Goal: Find specific page/section: Find specific page/section

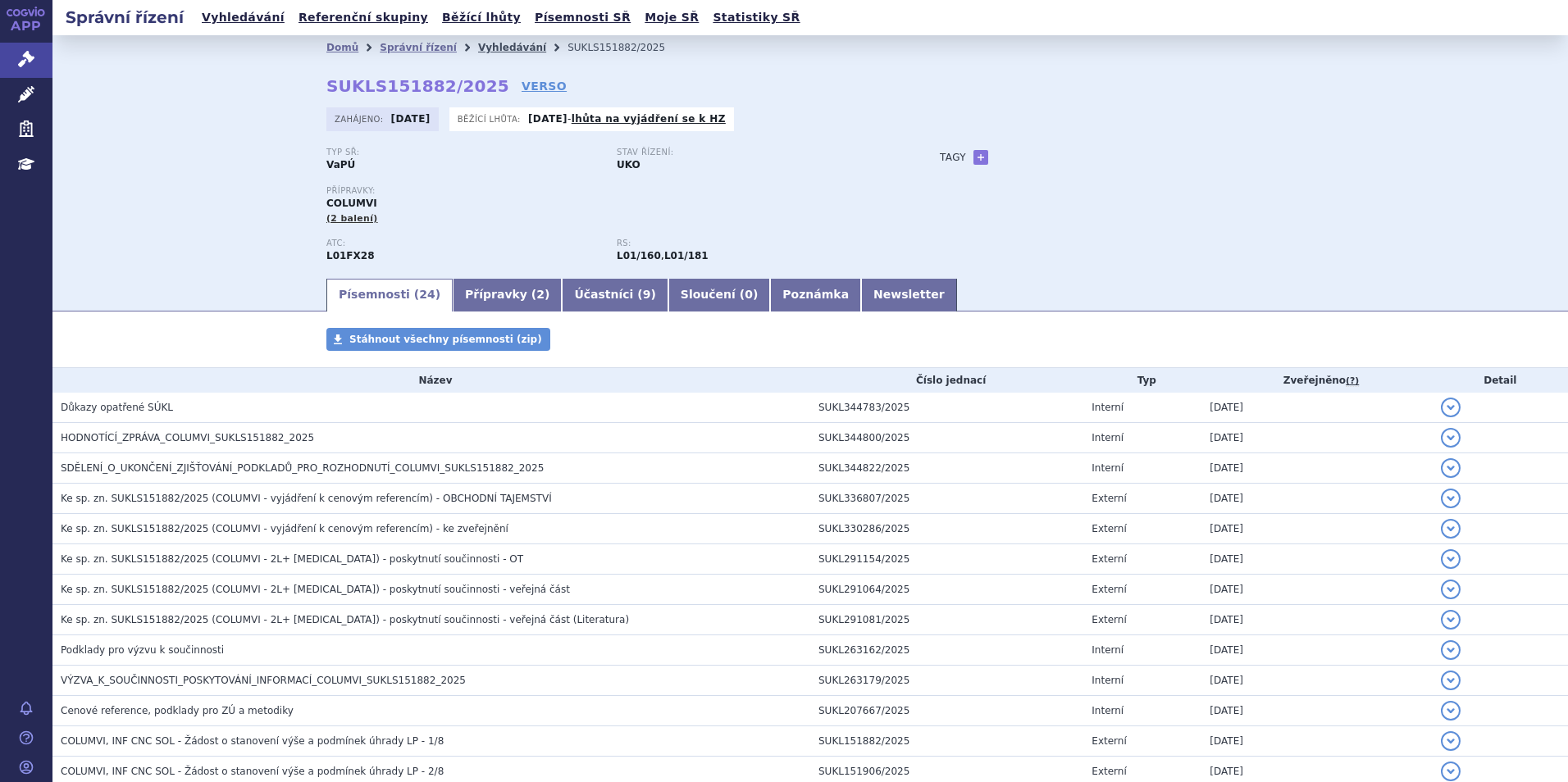
click at [478, 49] on link "Vyhledávání" at bounding box center [511, 47] width 68 height 12
click at [478, 48] on link "Vyhledávání" at bounding box center [511, 47] width 68 height 12
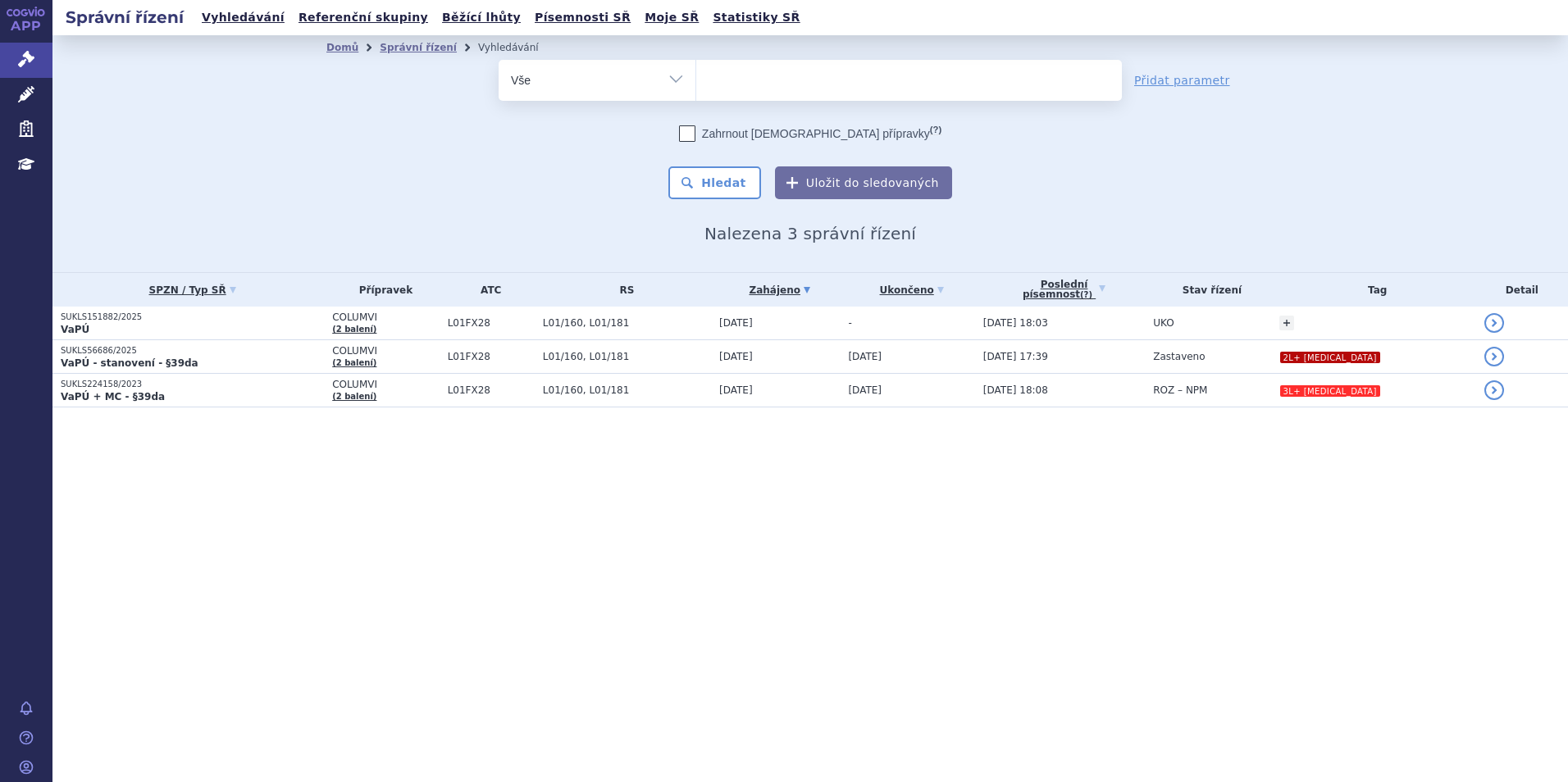
select select
click at [765, 75] on ul at bounding box center [908, 76] width 425 height 35
click at [696, 75] on select "columvi" at bounding box center [695, 79] width 1 height 41
type input "ul"
type input "ulto"
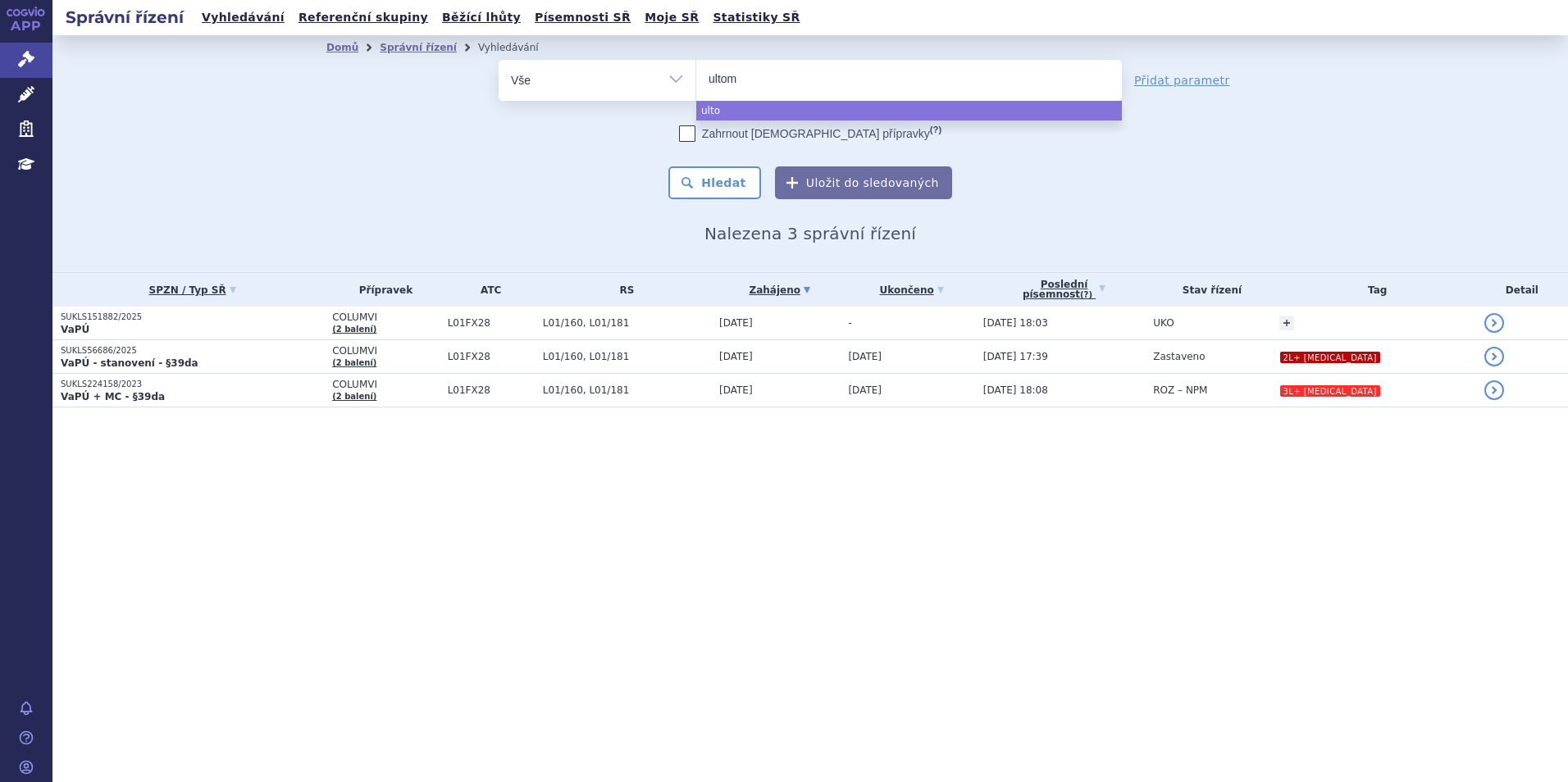
type input "ultomi"
type input "ultomiri"
type input "ultomiris"
select select "ultomiris"
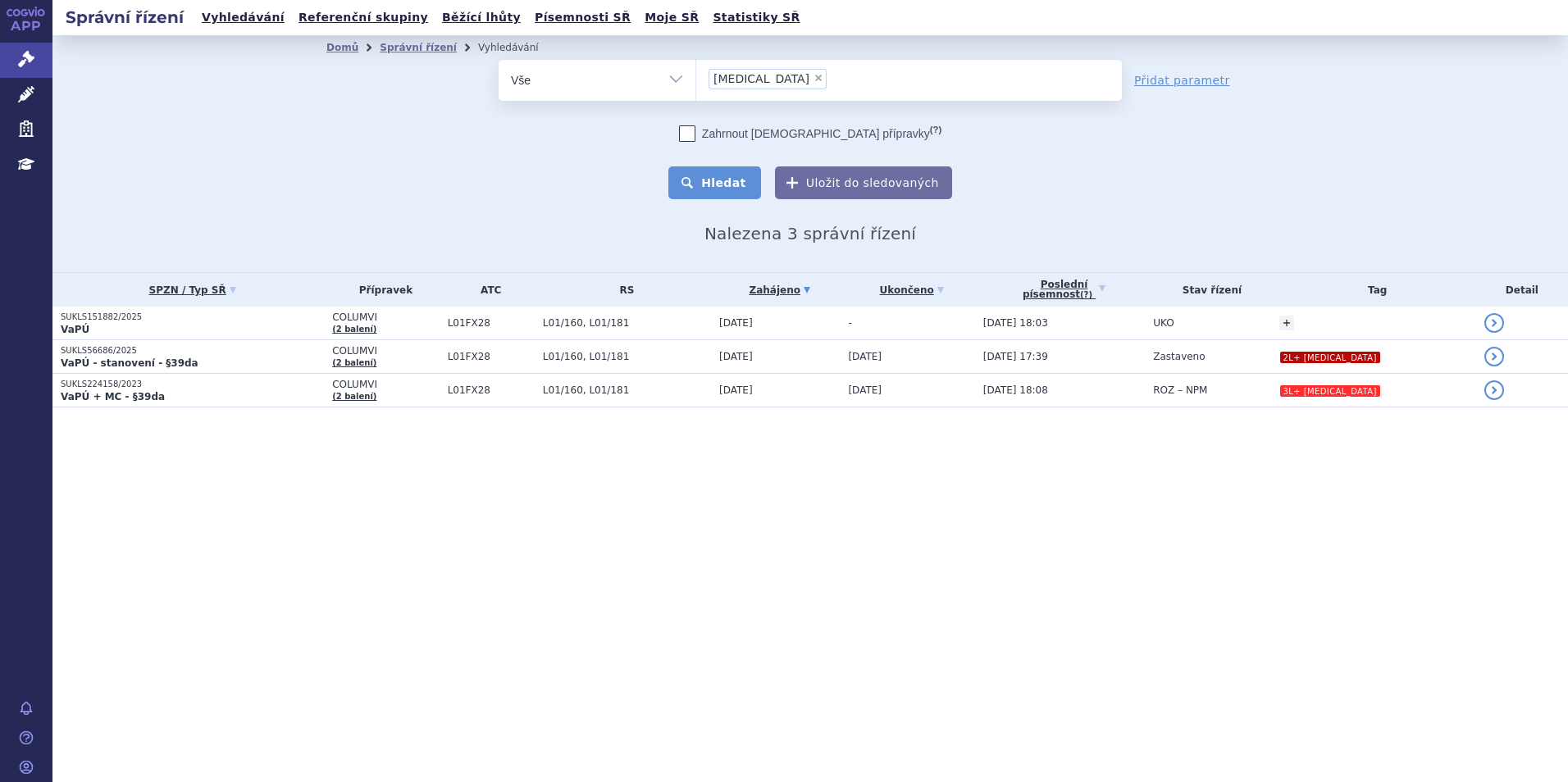
click at [737, 187] on button "Hledat" at bounding box center [715, 182] width 92 height 33
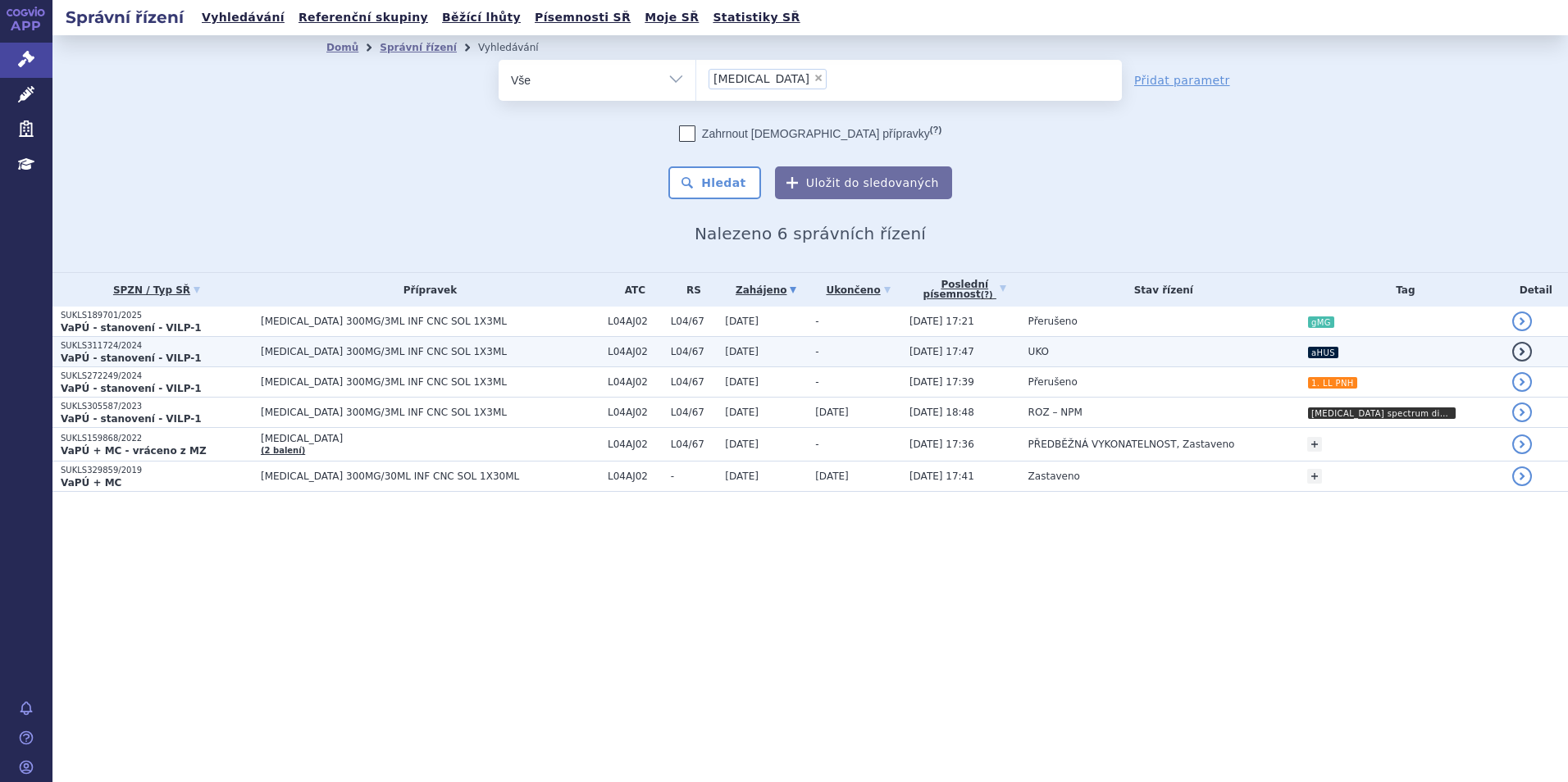
click at [316, 346] on span "ULTOMIRIS 300MG/3ML INF CNC SOL 1X3ML" at bounding box center [430, 352] width 338 height 12
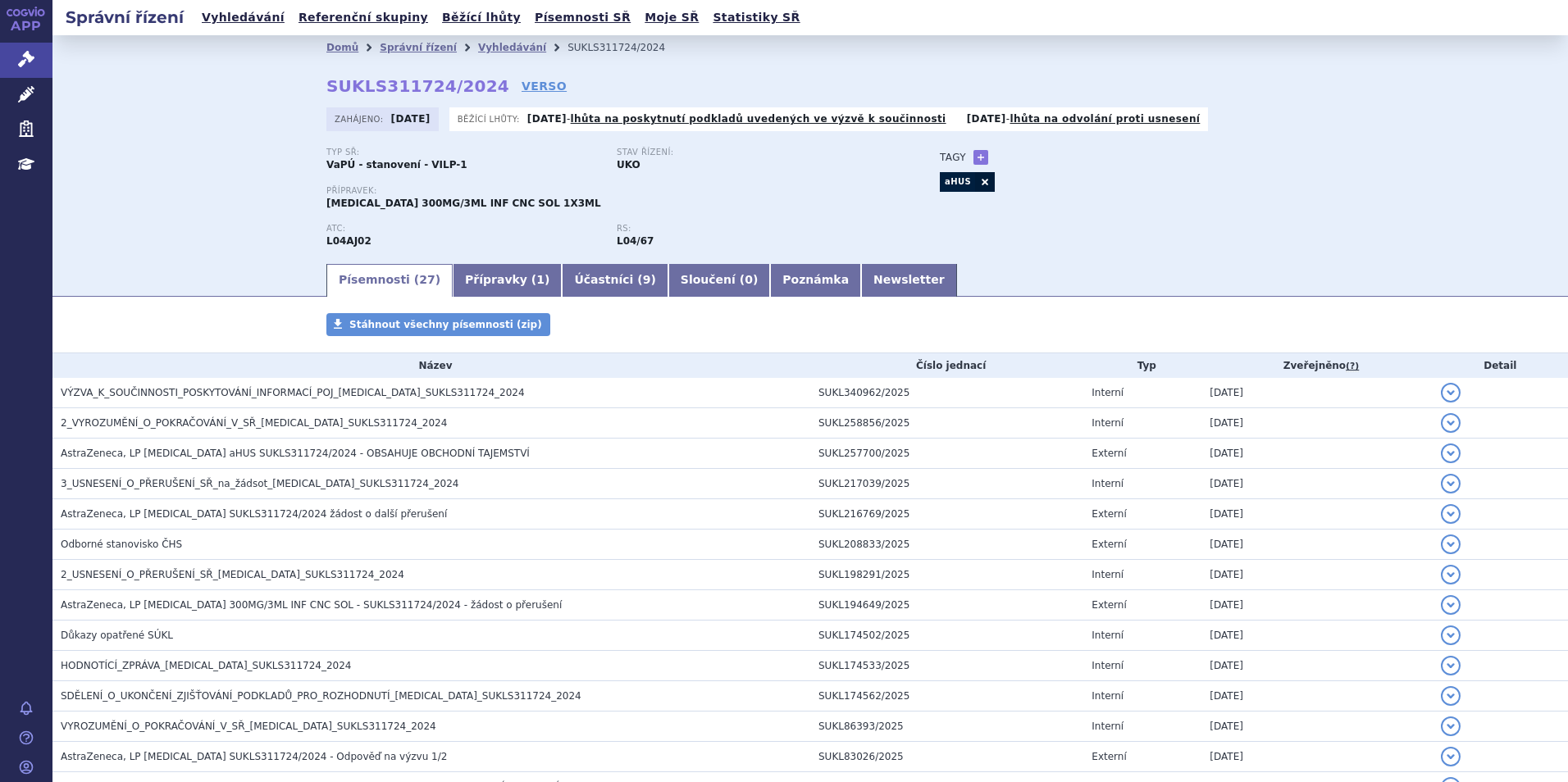
click at [1131, 166] on div "Tagy + Přidat aHUS" at bounding box center [1100, 170] width 387 height 44
drag, startPoint x: 479, startPoint y: 50, endPoint x: 476, endPoint y: 40, distance: 10.4
click at [479, 50] on link "Vyhledávání" at bounding box center [511, 47] width 68 height 12
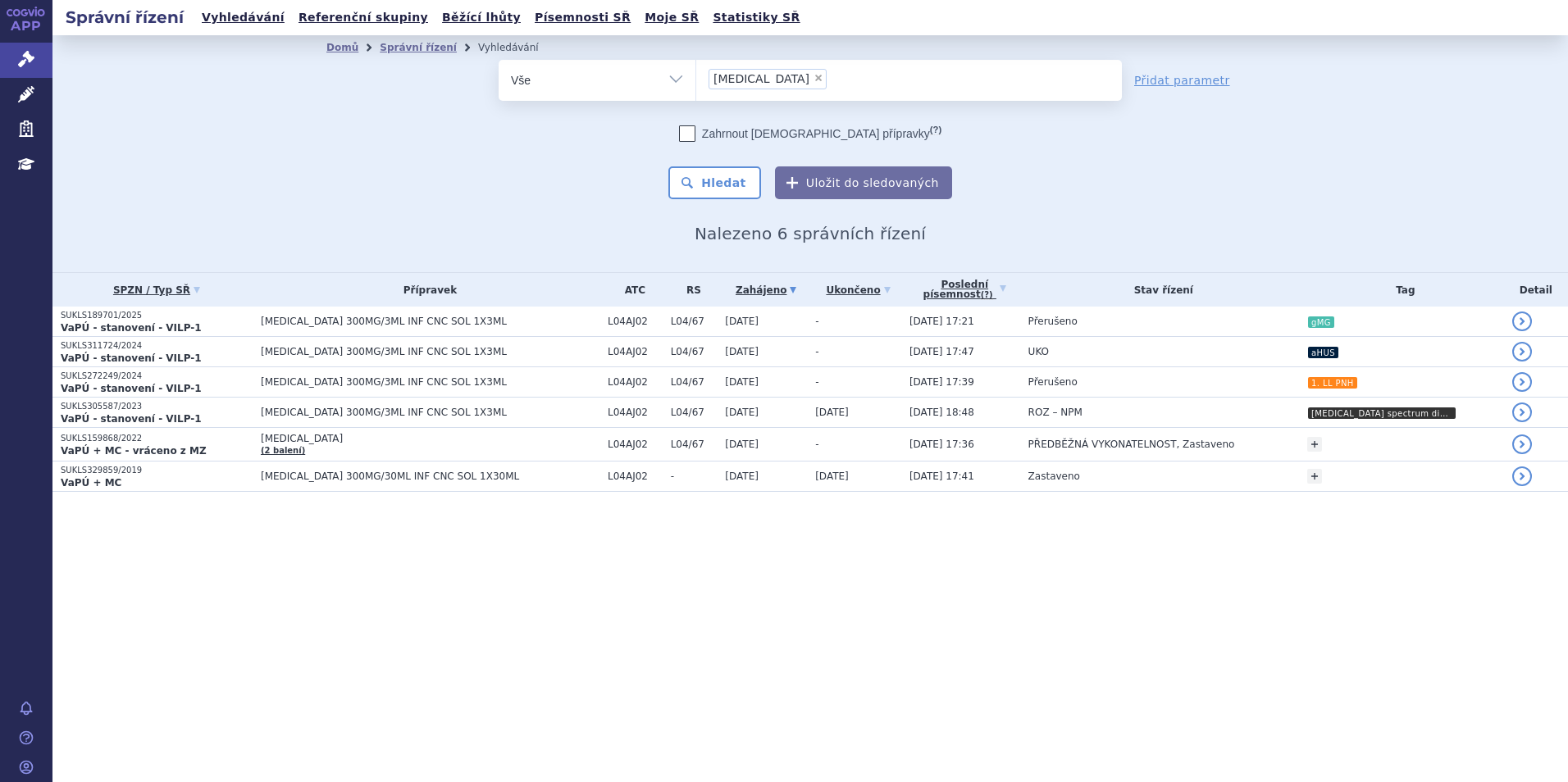
click at [774, 78] on li "× ultomiris" at bounding box center [767, 79] width 118 height 20
click at [696, 78] on select "ultomiris" at bounding box center [695, 79] width 1 height 41
click at [813, 78] on span "×" at bounding box center [818, 77] width 10 height 10
click at [696, 78] on select "ultomiris" at bounding box center [695, 79] width 1 height 41
select select
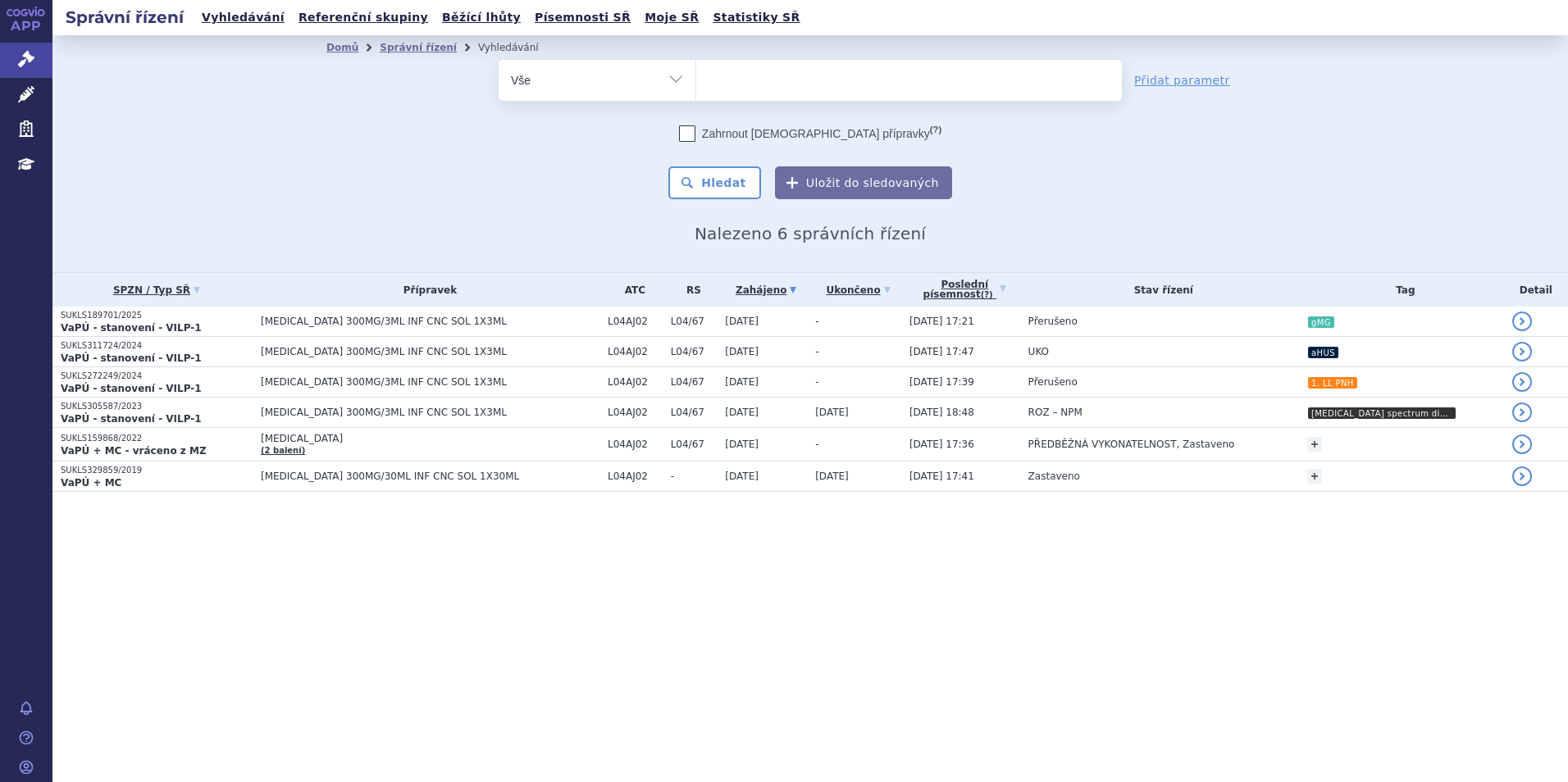
click at [768, 78] on ul at bounding box center [908, 76] width 425 height 35
click at [696, 78] on select "ultomiris" at bounding box center [695, 79] width 1 height 41
type input "co"
type input "col"
type input "colu"
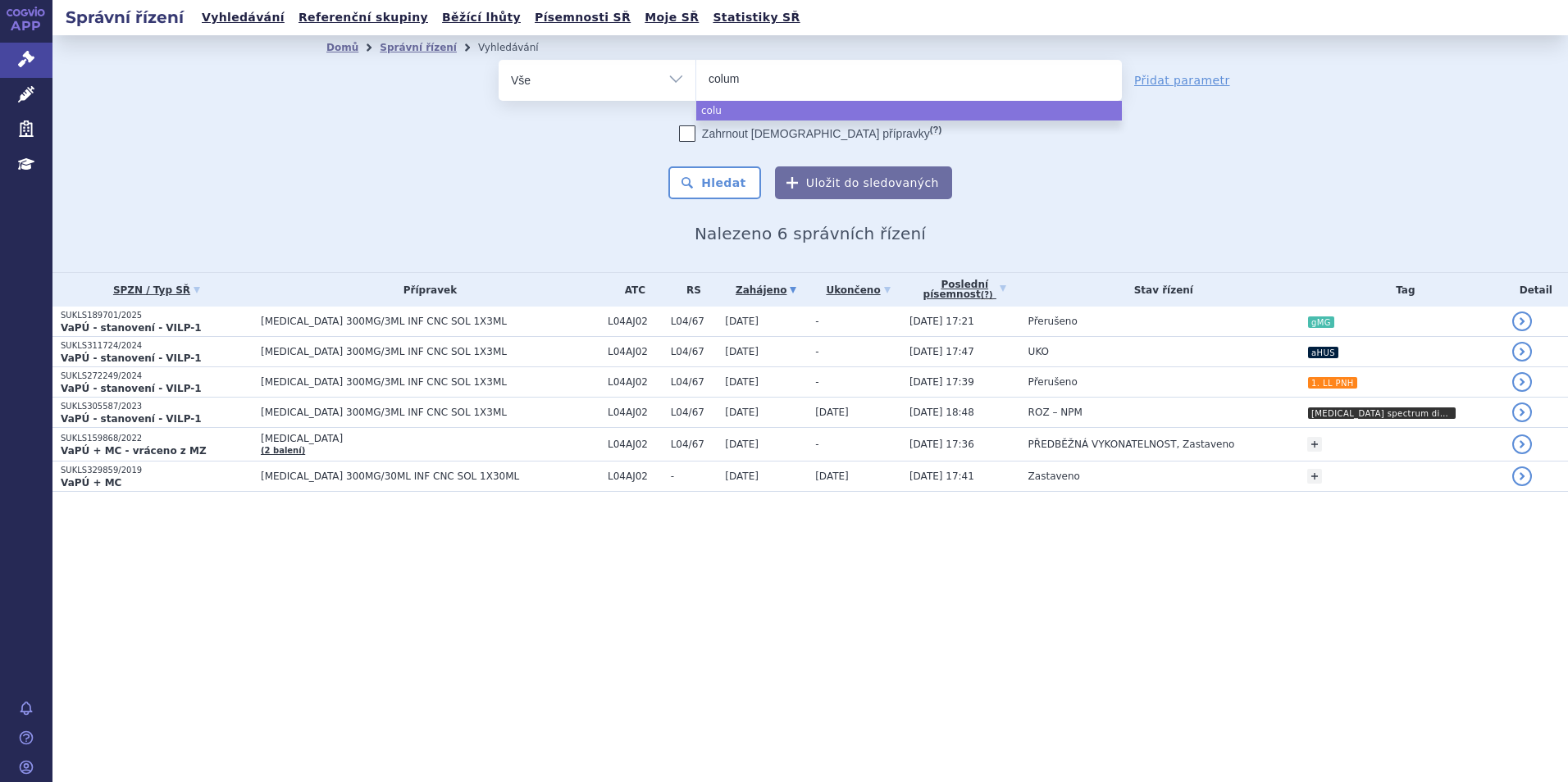
type input "columv"
type input "columvi"
select select "columvi"
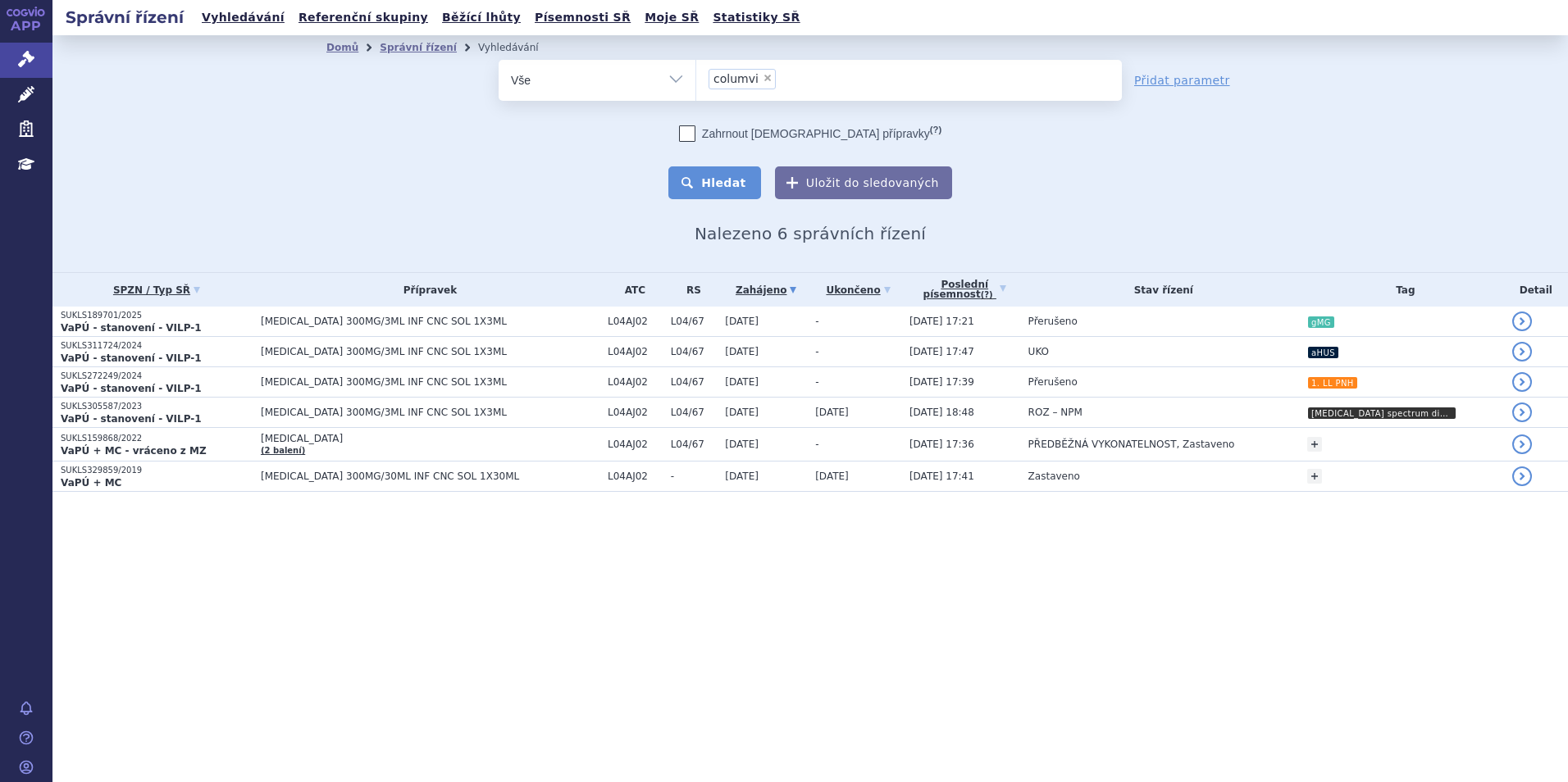
click at [729, 181] on button "Hledat" at bounding box center [715, 182] width 92 height 33
